Goal: Task Accomplishment & Management: Use online tool/utility

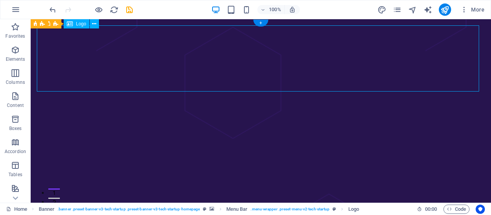
select select "px"
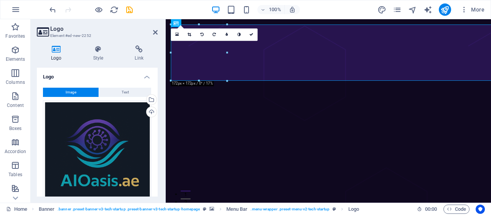
click at [79, 54] on h4 "Style" at bounding box center [100, 53] width 42 height 16
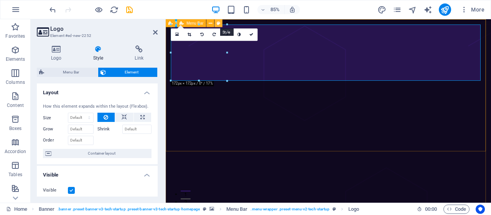
click at [218, 22] on icon at bounding box center [218, 23] width 3 height 7
select select "rem"
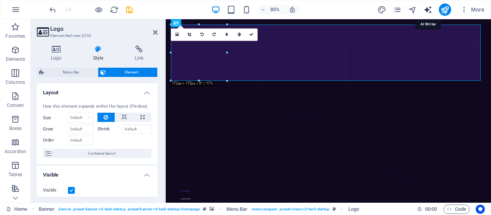
click at [428, 8] on icon "text_generator" at bounding box center [428, 9] width 9 height 9
select select "English"
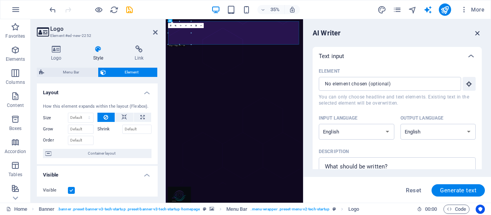
click at [480, 34] on icon "button" at bounding box center [478, 33] width 8 height 8
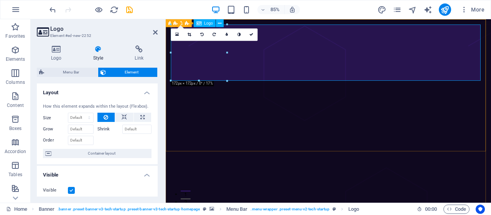
click at [196, 21] on icon at bounding box center [194, 23] width 3 height 7
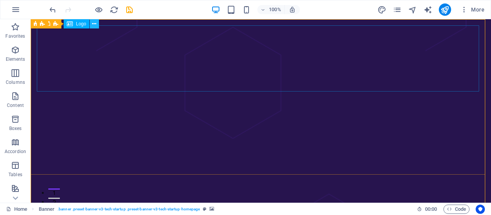
click at [95, 25] on icon at bounding box center [94, 24] width 4 height 8
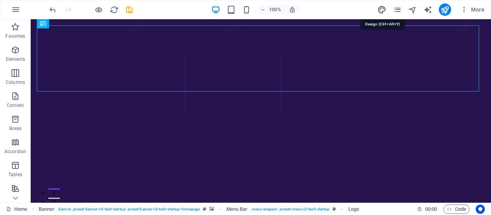
click at [384, 7] on icon "design" at bounding box center [382, 9] width 9 height 9
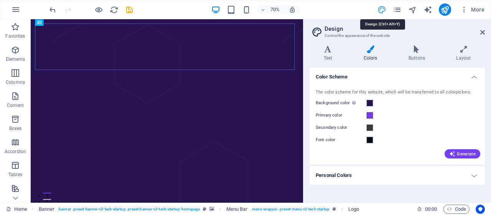
click at [385, 7] on icon "design" at bounding box center [382, 9] width 9 height 9
click at [469, 151] on span "Generate" at bounding box center [462, 153] width 26 height 6
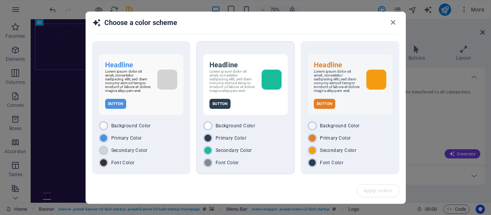
click at [270, 134] on div "Background Color Primary Color Secondary Color Font Color" at bounding box center [245, 144] width 84 height 46
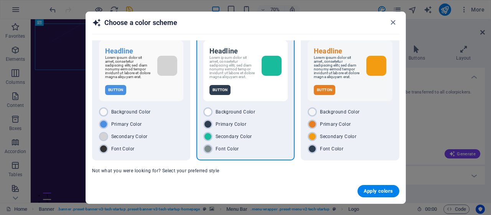
scroll to position [36, 0]
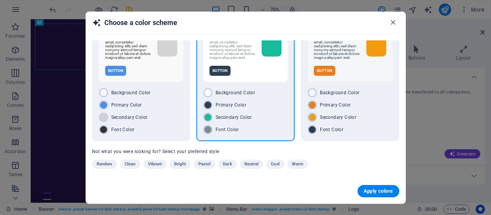
drag, startPoint x: 404, startPoint y: 152, endPoint x: 405, endPoint y: 176, distance: 24.6
click at [405, 176] on div "Headline Lorem ipsum dolor sit amet, consetetur sadipscing elitr, sed diam nonu…" at bounding box center [246, 109] width 320 height 138
click at [367, 162] on div "Headline Lorem ipsum dolor sit amet, consetetur sadipscing elitr, sed diam nonu…" at bounding box center [246, 109] width 320 height 138
click at [107, 165] on span "Random" at bounding box center [105, 163] width 16 height 9
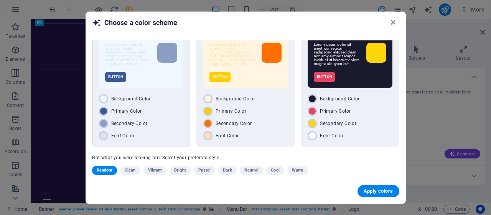
scroll to position [36, 0]
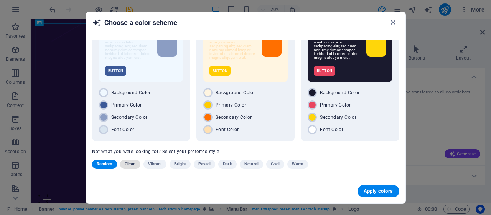
click at [130, 164] on span "Clean" at bounding box center [130, 163] width 11 height 9
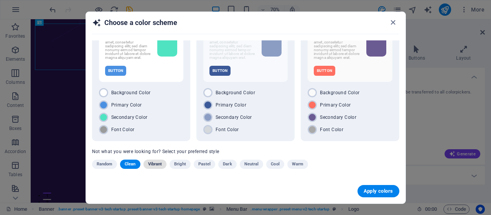
click at [156, 165] on span "Vibrant" at bounding box center [155, 163] width 14 height 9
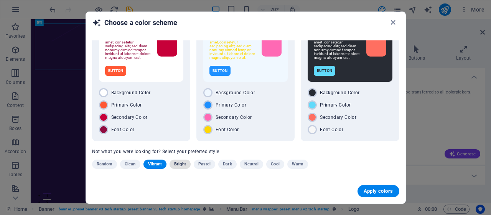
click at [184, 164] on span "Bright" at bounding box center [180, 163] width 12 height 9
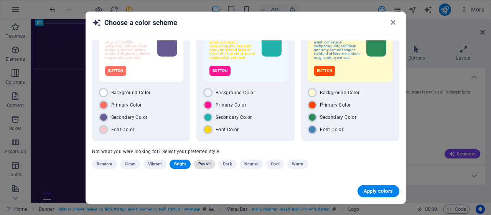
click at [210, 164] on span "Pastel" at bounding box center [204, 163] width 13 height 9
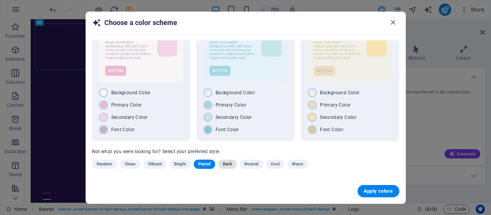
click at [230, 163] on span "Dark" at bounding box center [227, 163] width 9 height 9
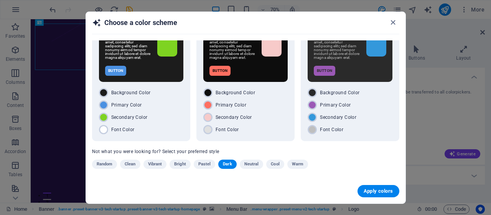
scroll to position [0, 0]
click at [250, 164] on span "Neutral" at bounding box center [251, 163] width 15 height 9
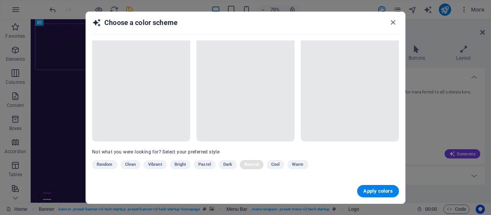
scroll to position [36, 0]
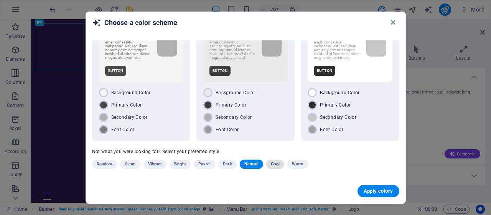
click at [273, 163] on span "Cool" at bounding box center [275, 163] width 8 height 9
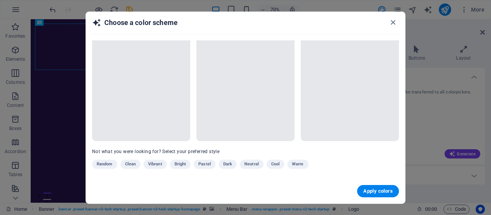
scroll to position [32, 0]
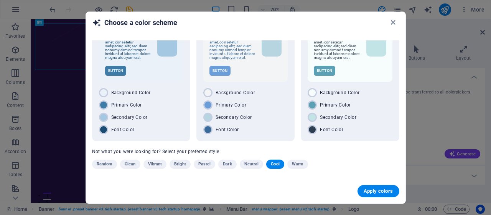
click at [292, 165] on span "Warm" at bounding box center [298, 163] width 12 height 9
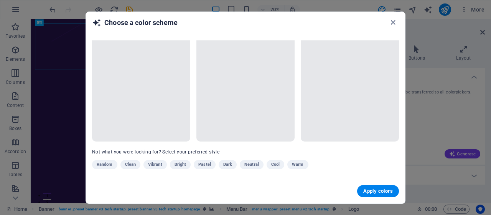
scroll to position [36, 0]
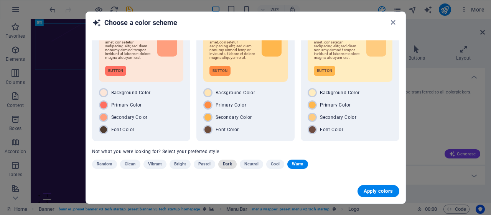
click at [228, 166] on span "Dark" at bounding box center [227, 163] width 9 height 9
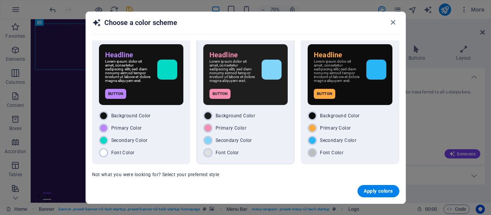
scroll to position [0, 0]
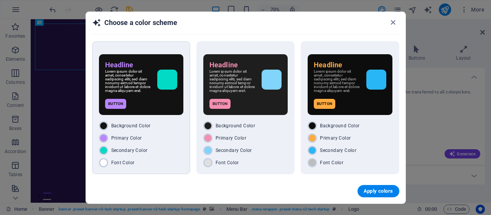
click at [153, 130] on div "Background Color" at bounding box center [141, 125] width 84 height 9
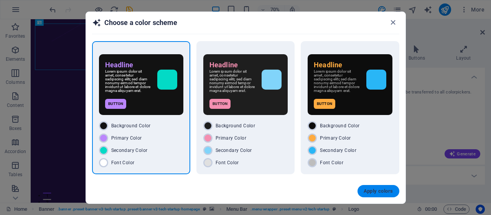
click at [377, 188] on span "Apply colors" at bounding box center [379, 191] width 30 height 6
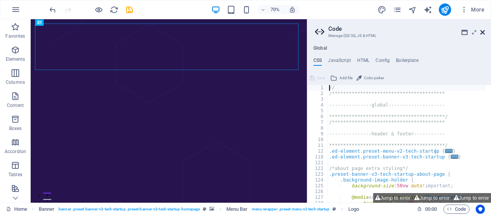
click at [482, 31] on icon at bounding box center [483, 32] width 5 height 6
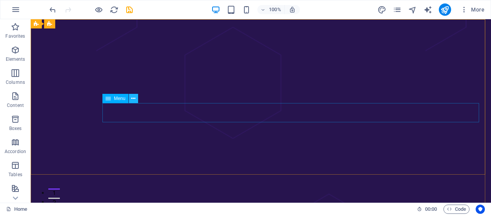
click at [134, 100] on icon at bounding box center [133, 98] width 4 height 8
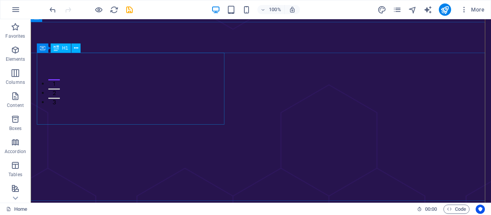
scroll to position [154, 0]
click at [76, 46] on icon at bounding box center [76, 47] width 4 height 8
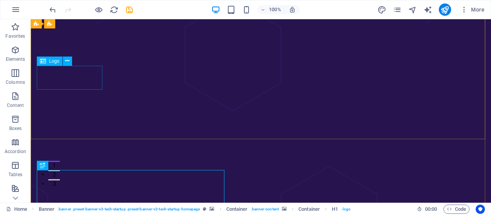
scroll to position [0, 0]
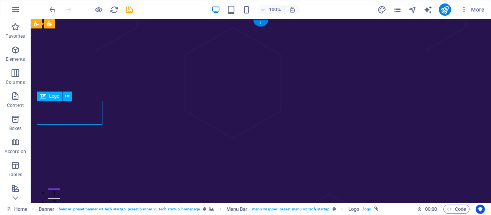
drag, startPoint x: 41, startPoint y: 105, endPoint x: 89, endPoint y: 114, distance: 49.2
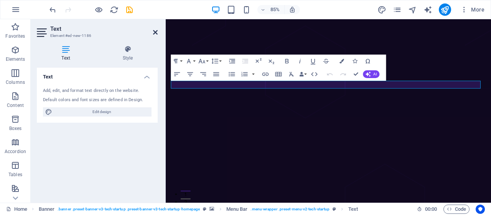
click at [156, 30] on icon at bounding box center [155, 32] width 5 height 6
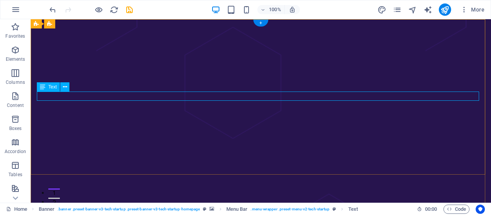
click at [54, 88] on span "Text" at bounding box center [52, 86] width 8 height 5
click at [53, 88] on span "Text" at bounding box center [52, 86] width 8 height 5
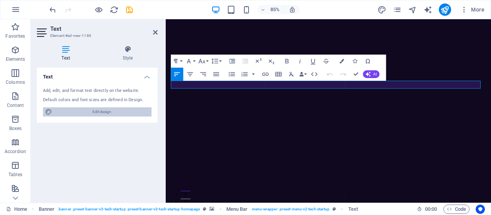
click at [93, 112] on span "Edit design" at bounding box center [102, 111] width 95 height 9
select select "px"
select select "400"
select select "px"
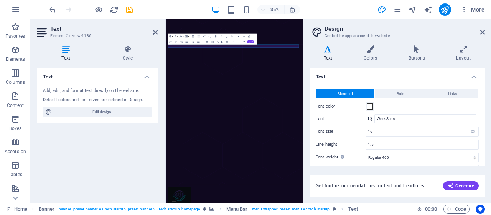
click at [331, 56] on h4 "Text" at bounding box center [330, 53] width 40 height 16
click at [481, 34] on icon at bounding box center [483, 32] width 5 height 6
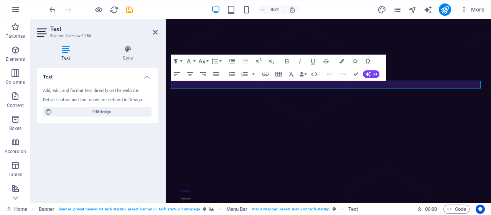
click at [64, 50] on icon at bounding box center [66, 49] width 58 height 8
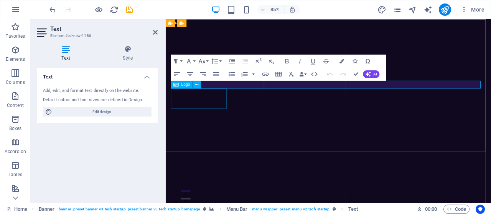
click at [205, 86] on div "Logo" at bounding box center [188, 85] width 34 height 8
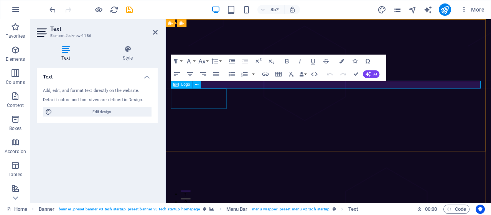
click at [205, 86] on div "Logo" at bounding box center [188, 85] width 34 height 8
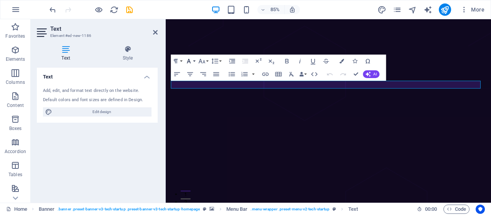
click at [191, 59] on icon "button" at bounding box center [189, 61] width 8 height 8
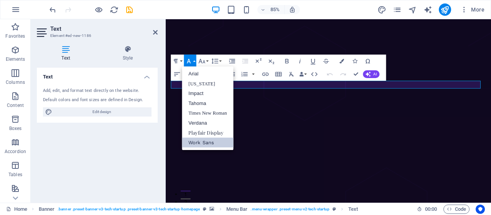
click at [206, 144] on link "Work Sans" at bounding box center [207, 142] width 51 height 10
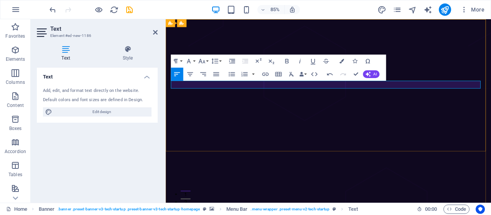
click at [193, 59] on button "Font Family" at bounding box center [190, 61] width 12 height 13
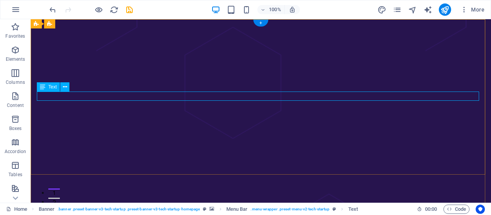
click at [64, 96] on button at bounding box center [67, 95] width 9 height 9
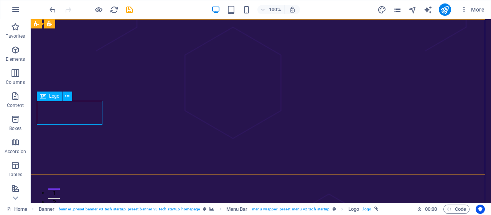
drag, startPoint x: 24, startPoint y: 76, endPoint x: 54, endPoint y: 96, distance: 36.1
click at [54, 96] on span "Logo" at bounding box center [54, 96] width 10 height 5
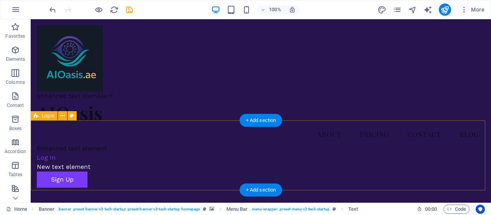
scroll to position [77, 0]
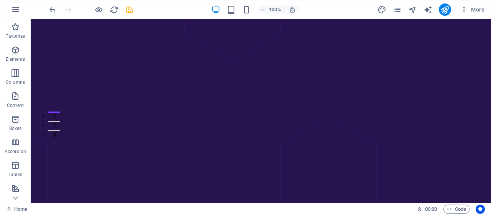
click at [131, 12] on icon "save" at bounding box center [129, 9] width 9 height 9
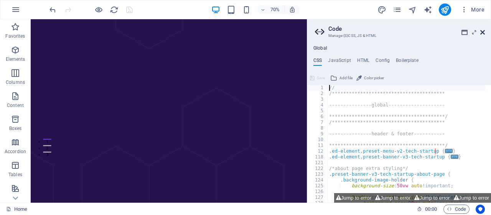
click at [484, 30] on icon at bounding box center [483, 32] width 5 height 6
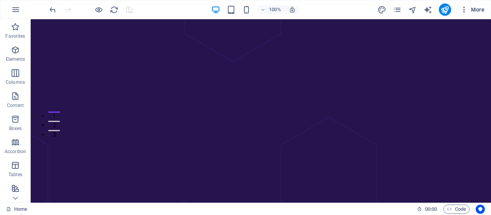
click at [467, 9] on icon "button" at bounding box center [465, 10] width 8 height 8
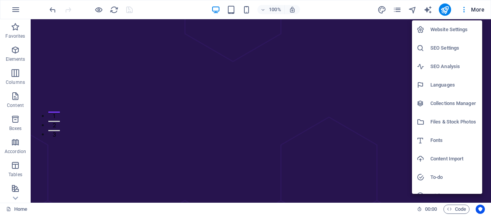
click at [231, 9] on div at bounding box center [245, 107] width 491 height 215
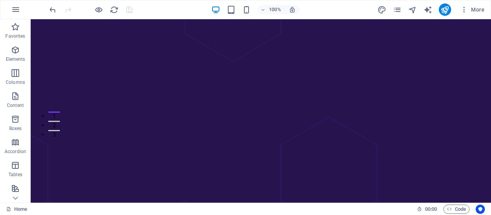
click at [231, 9] on icon "button" at bounding box center [231, 9] width 9 height 9
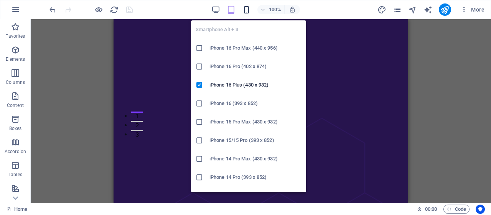
click at [248, 12] on icon "button" at bounding box center [246, 9] width 9 height 9
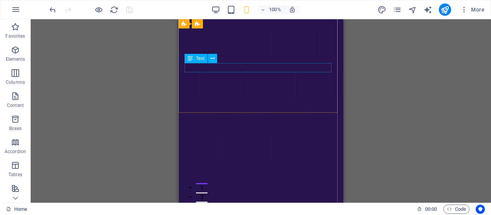
scroll to position [0, 0]
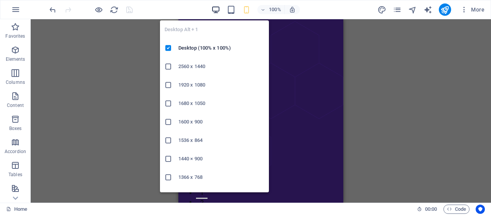
click at [214, 9] on icon "button" at bounding box center [215, 9] width 9 height 9
